Goal: Task Accomplishment & Management: Use online tool/utility

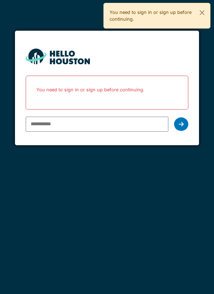
click at [116, 127] on input "email" at bounding box center [97, 124] width 143 height 15
type input "**********"
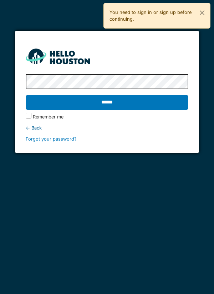
click at [140, 108] on input "******" at bounding box center [107, 102] width 163 height 15
click at [124, 98] on input "******" at bounding box center [107, 102] width 163 height 15
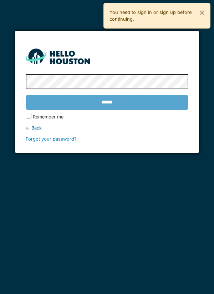
click at [116, 104] on div "******" at bounding box center [107, 102] width 163 height 21
click at [34, 118] on label "Remember me" at bounding box center [48, 117] width 31 height 7
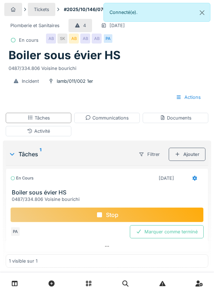
click at [142, 214] on div "Stop" at bounding box center [107, 215] width 194 height 15
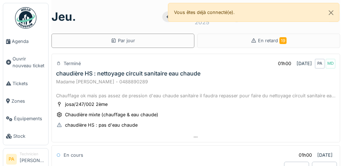
click at [28, 44] on span "Agenda" at bounding box center [29, 41] width 34 height 7
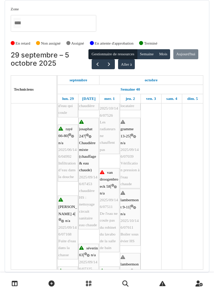
scroll to position [366, 0]
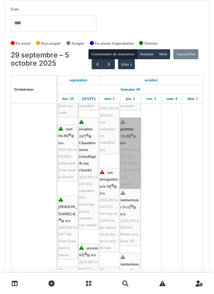
click at [132, 153] on link "gramme 13-25 | n/a 2025/09/146/07039 Vérification pression à l'eau chaude" at bounding box center [130, 153] width 21 height 71
click at [130, 170] on link "gramme 13-25 | n/a 2025/09/146/07039 Vérification pression à l'eau chaude" at bounding box center [130, 153] width 21 height 71
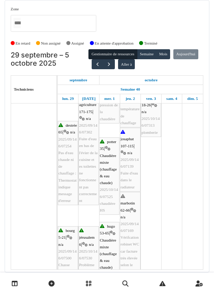
scroll to position [200, 0]
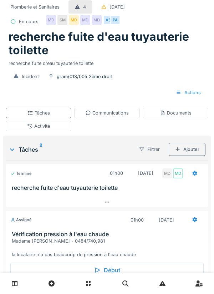
scroll to position [19, 0]
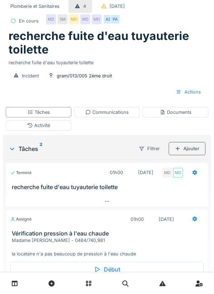
click at [118, 265] on div "Début" at bounding box center [107, 269] width 194 height 15
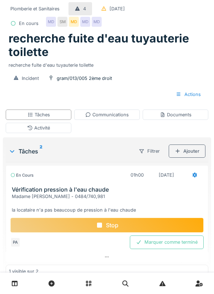
scroll to position [22, 0]
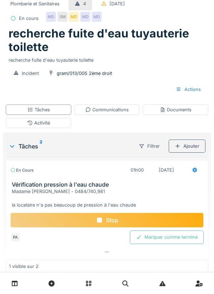
click at [115, 112] on div "Communications" at bounding box center [107, 109] width 44 height 7
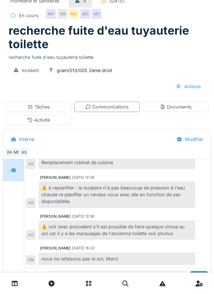
scroll to position [85, 0]
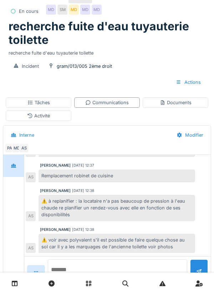
click at [98, 283] on textarea at bounding box center [118, 271] width 140 height 23
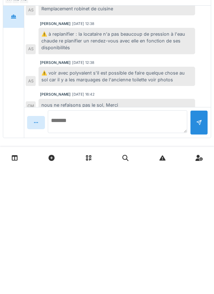
scroll to position [58, 0]
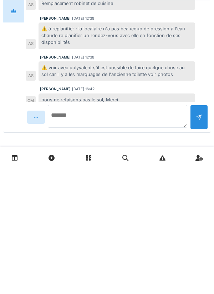
click at [93, 243] on textarea at bounding box center [118, 242] width 140 height 23
type textarea "*"
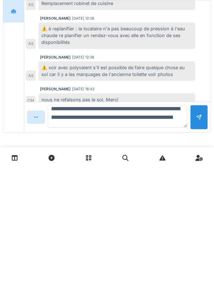
scroll to position [0, 0]
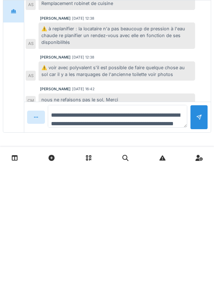
type textarea "**********"
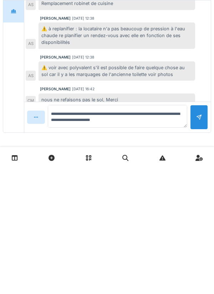
click at [205, 243] on div at bounding box center [199, 243] width 18 height 25
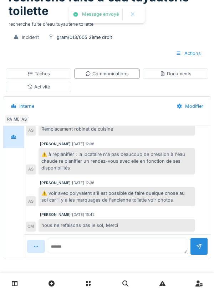
scroll to position [135, 0]
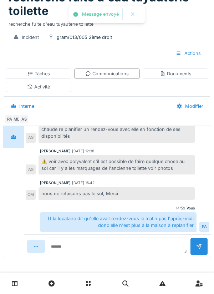
click at [66, 73] on div "Tâches" at bounding box center [39, 74] width 66 height 10
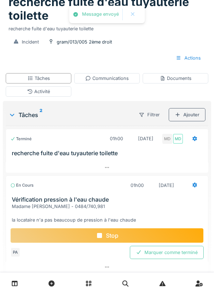
scroll to position [58, 0]
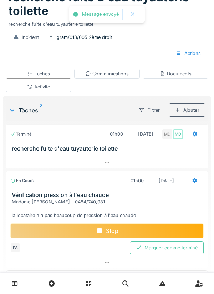
click at [177, 187] on div "[DATE]" at bounding box center [167, 180] width 28 height 13
click at [173, 229] on div "Stop" at bounding box center [107, 231] width 194 height 15
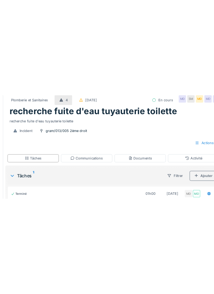
scroll to position [15, 0]
